Goal: Information Seeking & Learning: Learn about a topic

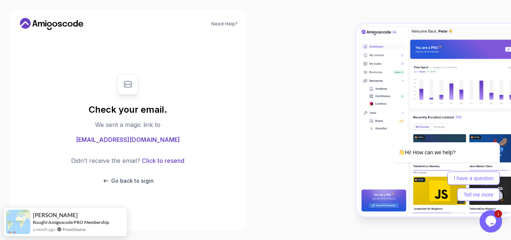
click at [242, 103] on div "Need Help? Check your email. We sent a magic link to dhivyabharathij12@gmail.co…" at bounding box center [128, 120] width 238 height 222
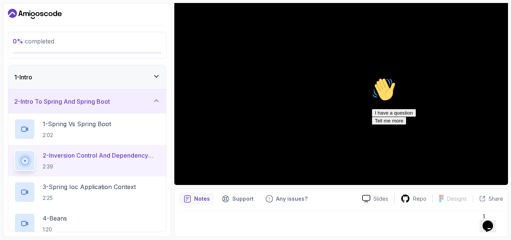
click at [372, 77] on icon "Chat attention grabber" at bounding box center [372, 77] width 0 height 0
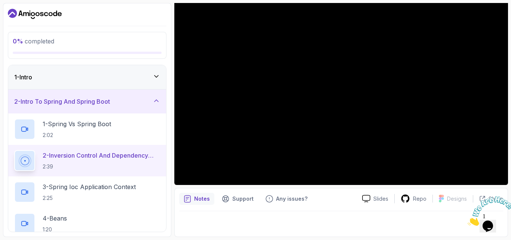
click at [468, 221] on icon "Close" at bounding box center [468, 224] width 0 height 6
click at [493, 221] on icon "$i18n('chat', 'chat_widget')" at bounding box center [488, 226] width 10 height 11
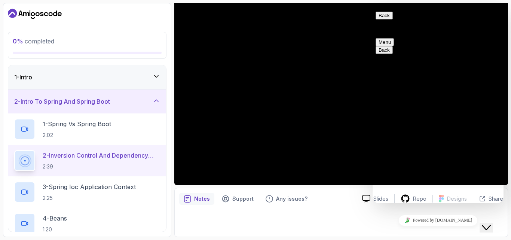
click at [384, 19] on button "Back" at bounding box center [384, 16] width 17 height 8
click at [484, 223] on div "Close Chat This icon closes the chat window." at bounding box center [486, 227] width 9 height 9
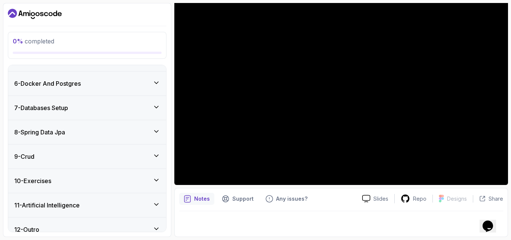
scroll to position [251, 0]
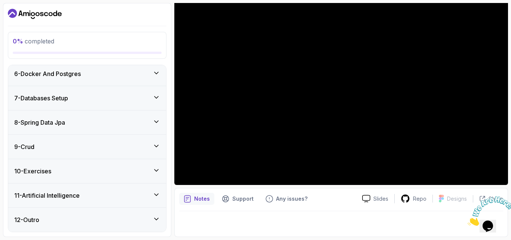
click at [107, 167] on div "10 - Exercises" at bounding box center [87, 171] width 146 height 9
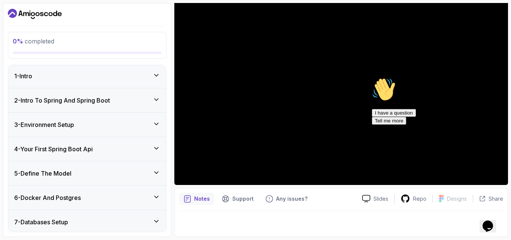
scroll to position [0, 0]
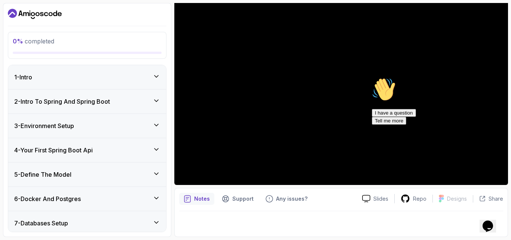
click at [372, 77] on icon "Chat attention grabber" at bounding box center [372, 77] width 0 height 0
click at [199, 199] on p "Notes" at bounding box center [202, 198] width 16 height 7
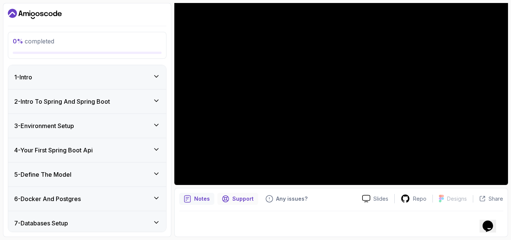
click at [244, 200] on p "Support" at bounding box center [242, 198] width 21 height 7
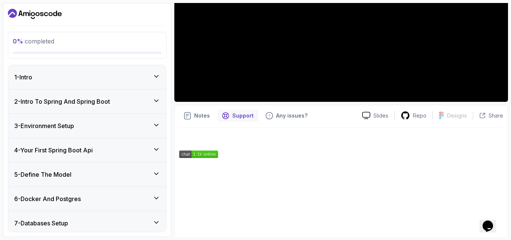
scroll to position [152, 0]
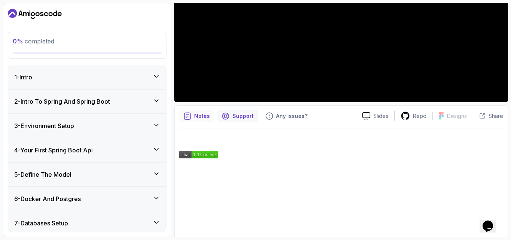
click at [203, 113] on p "Notes" at bounding box center [202, 115] width 16 height 7
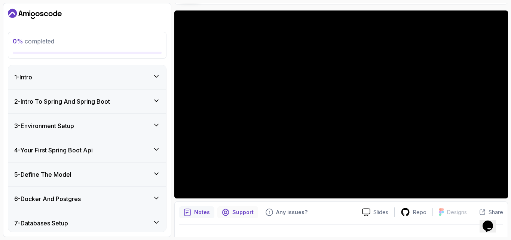
scroll to position [70, 0]
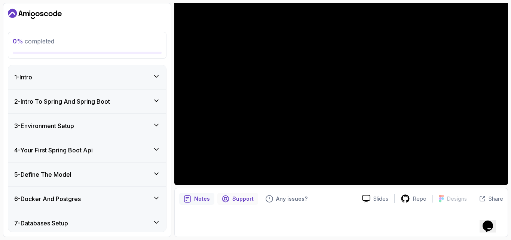
click at [241, 200] on p "Support" at bounding box center [242, 198] width 21 height 7
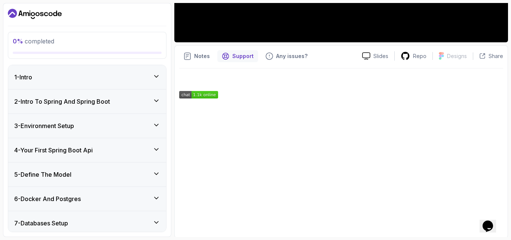
scroll to position [213, 0]
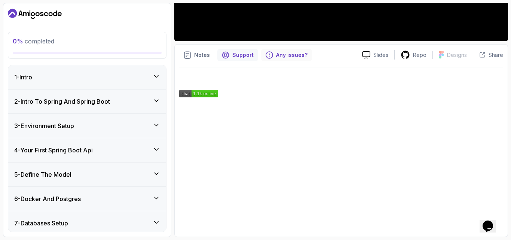
click at [282, 56] on p "Any issues?" at bounding box center [291, 54] width 31 height 7
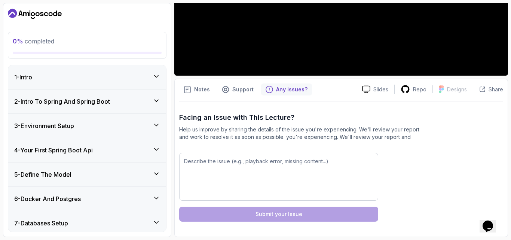
scroll to position [179, 0]
click at [379, 87] on p "Slides" at bounding box center [381, 89] width 15 height 7
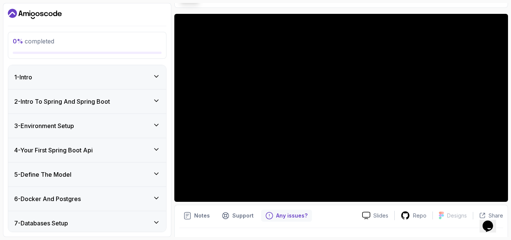
scroll to position [55, 0]
